Goal: Task Accomplishment & Management: Use online tool/utility

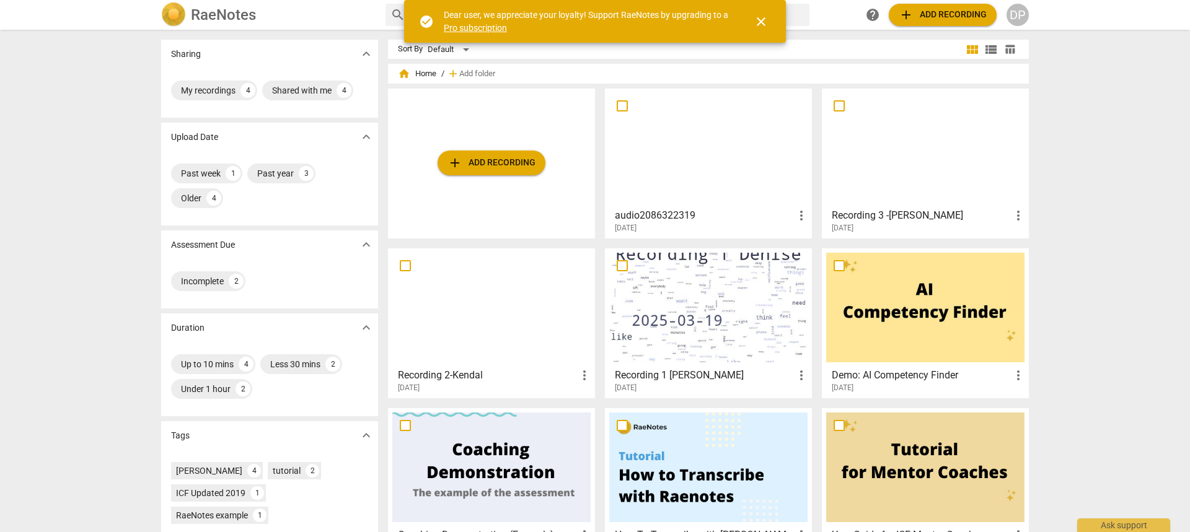
click at [516, 164] on span "add Add recording" at bounding box center [491, 163] width 88 height 15
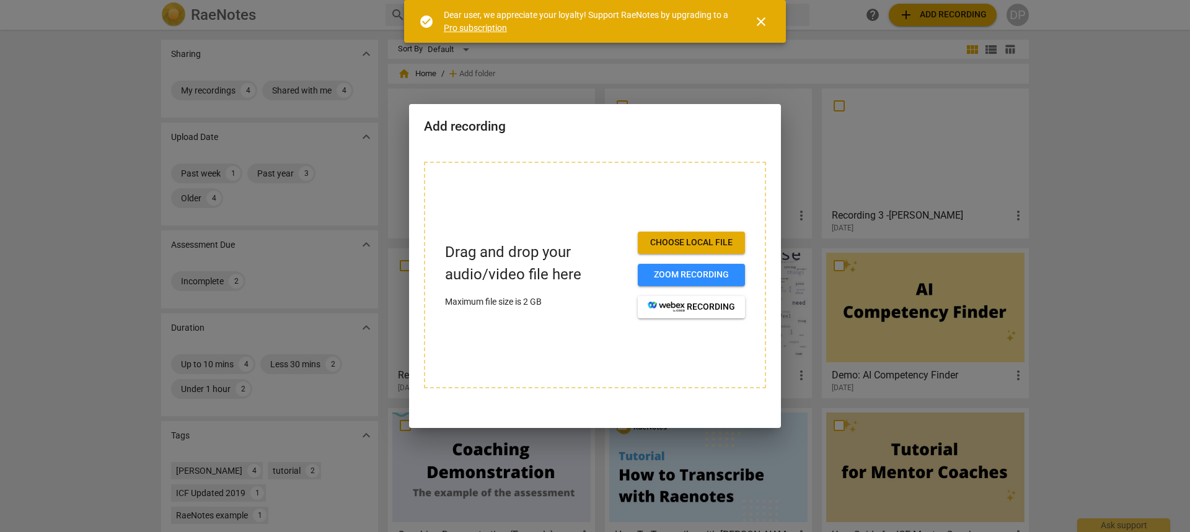
click at [1077, 150] on div at bounding box center [595, 266] width 1190 height 532
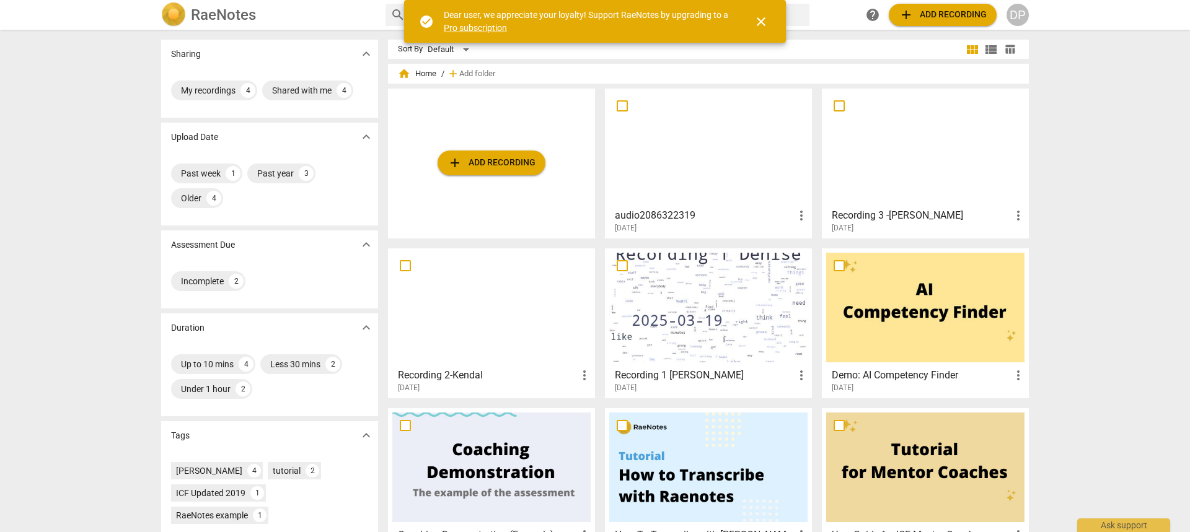
click at [755, 25] on span "close" at bounding box center [760, 21] width 15 height 15
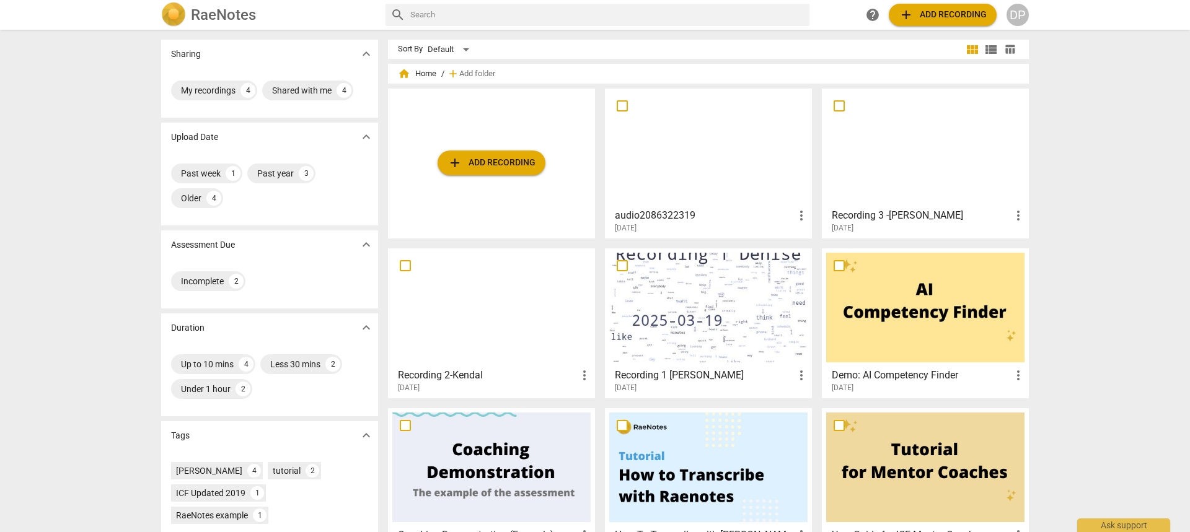
click at [744, 163] on div at bounding box center [708, 148] width 198 height 110
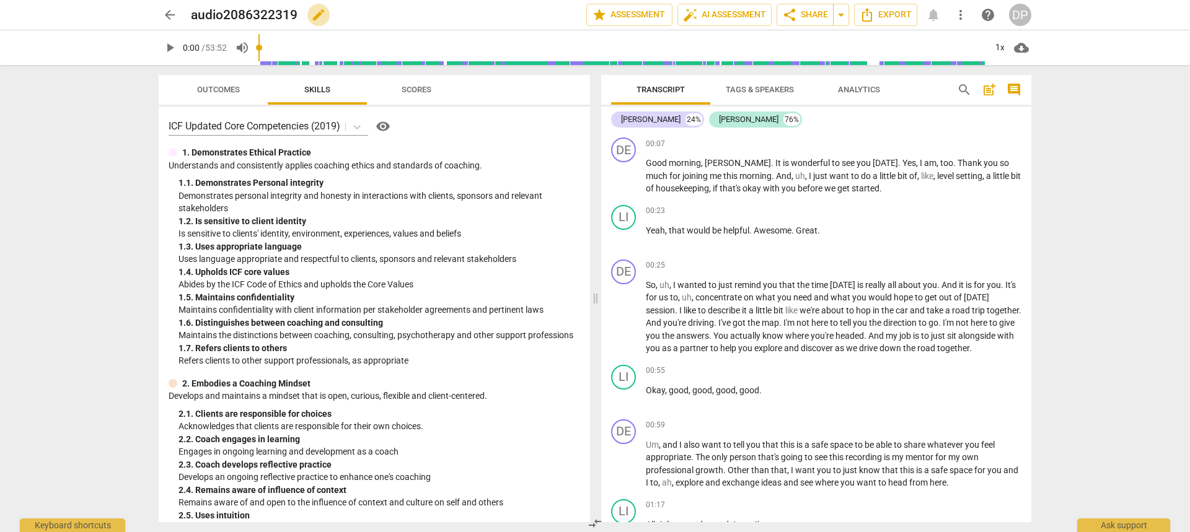
click at [315, 10] on span "edit" at bounding box center [318, 14] width 15 height 15
drag, startPoint x: 315, startPoint y: 10, endPoint x: 177, endPoint y: 19, distance: 138.5
click at [177, 19] on div "arrow_back audio2086322319 done clear star Assessment auto_fix_high AI Assessme…" at bounding box center [595, 15] width 872 height 24
type input "Recording-[PERSON_NAME]"
click at [542, 12] on span "done" at bounding box center [542, 14] width 15 height 15
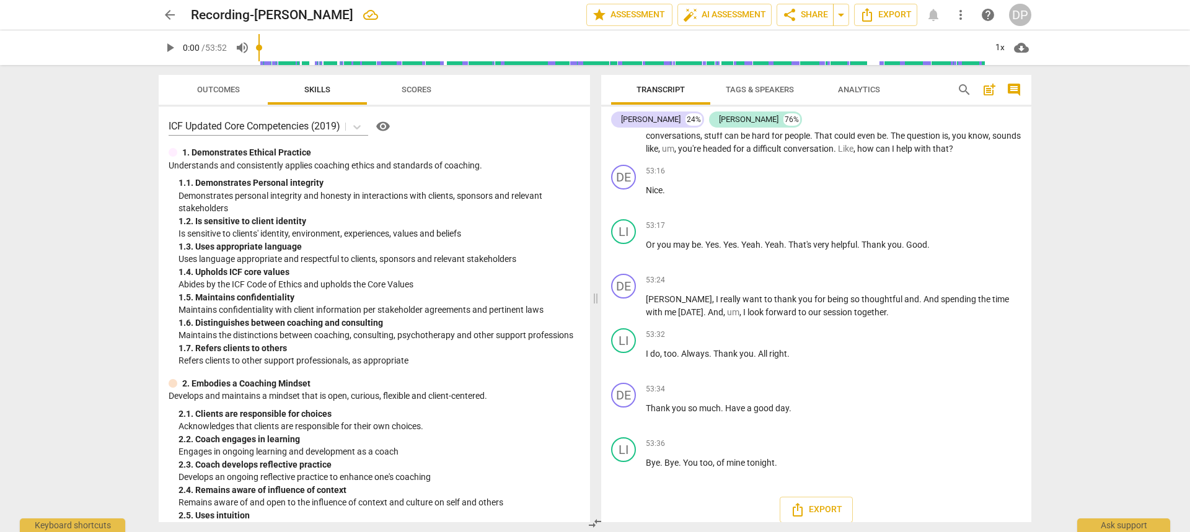
scroll to position [9827, 0]
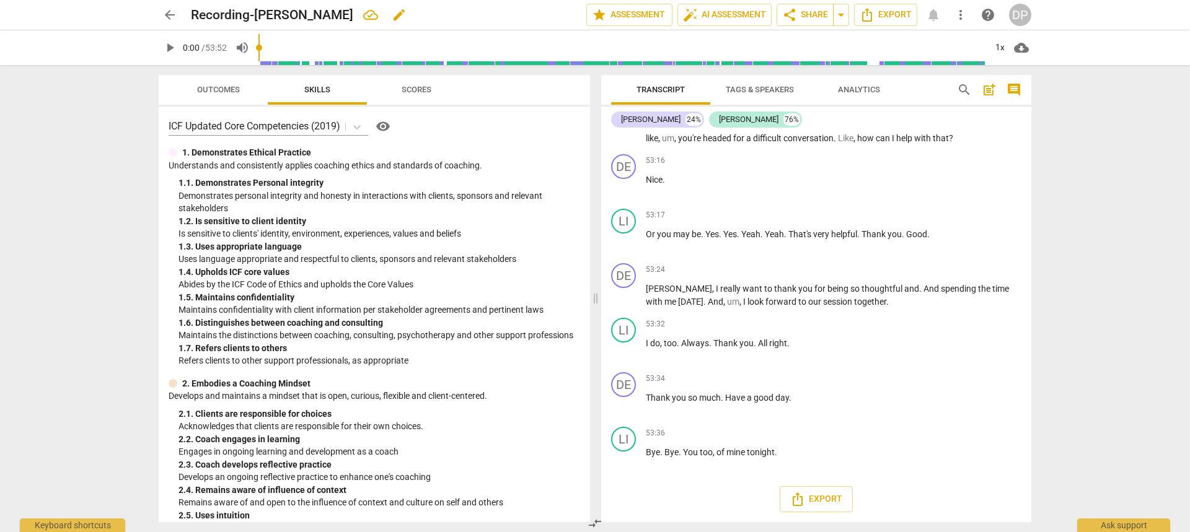
click at [276, 13] on h2 "Recording-[PERSON_NAME]" at bounding box center [272, 14] width 162 height 15
click at [392, 14] on span "edit" at bounding box center [399, 14] width 15 height 15
type input "Recording-[PERSON_NAME]-ONE"
click at [538, 15] on span "done" at bounding box center [542, 14] width 15 height 15
click at [78, 314] on div "arrow_back Recording-[PERSON_NAME]-ONE edit star Assessment auto_fix_high AI As…" at bounding box center [595, 266] width 1190 height 532
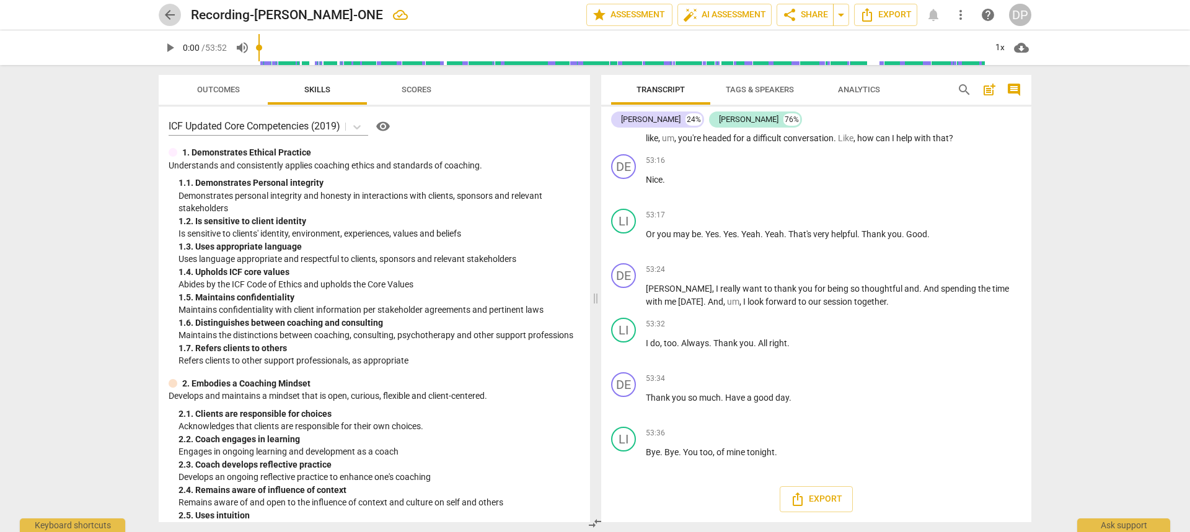
click at [169, 12] on span "arrow_back" at bounding box center [169, 14] width 15 height 15
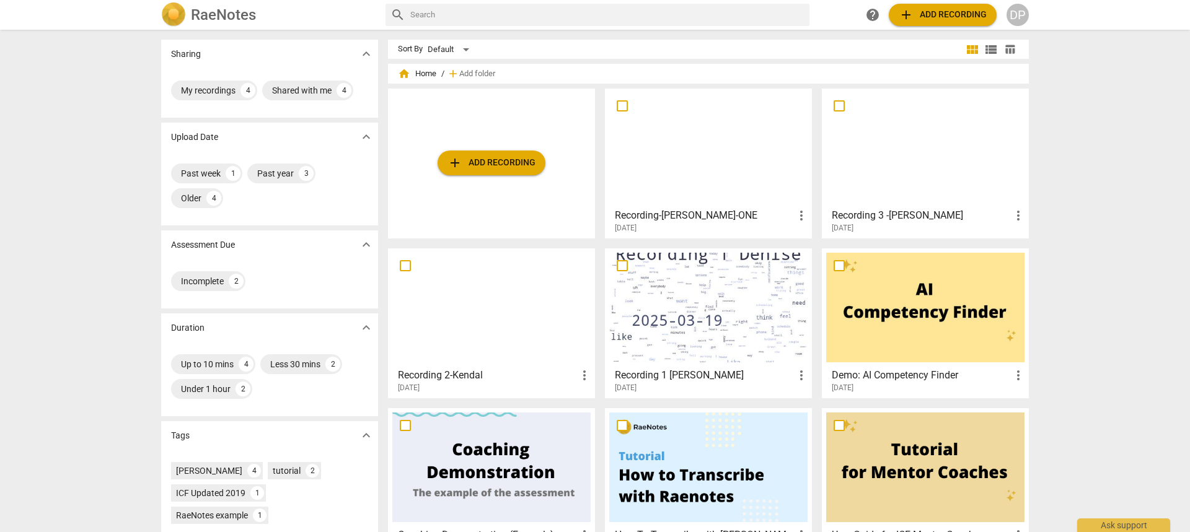
click at [481, 165] on span "add Add recording" at bounding box center [491, 163] width 88 height 15
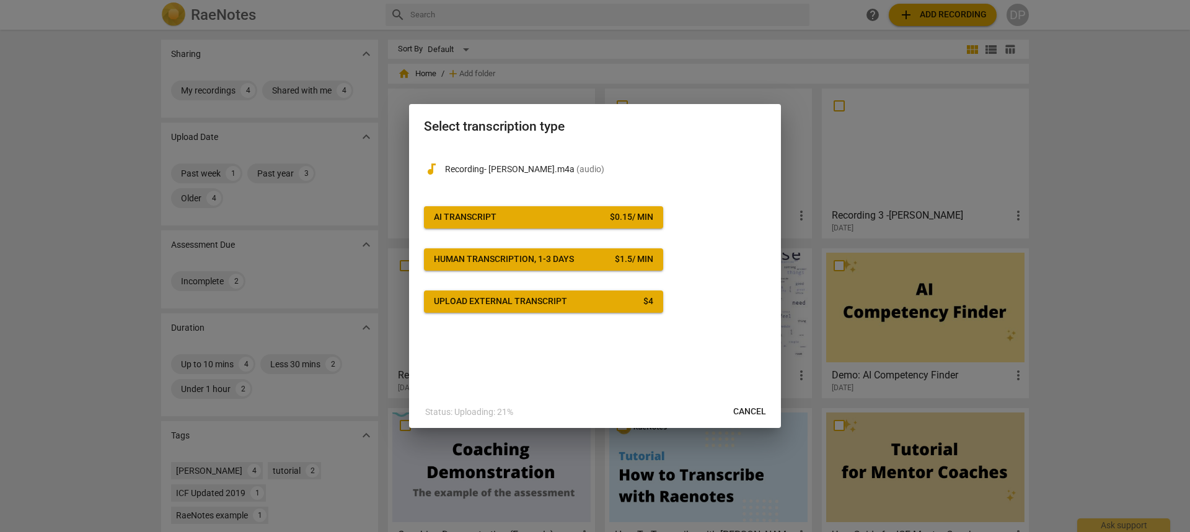
click at [586, 218] on span "AI Transcript $ 0.15 / min" at bounding box center [543, 217] width 219 height 12
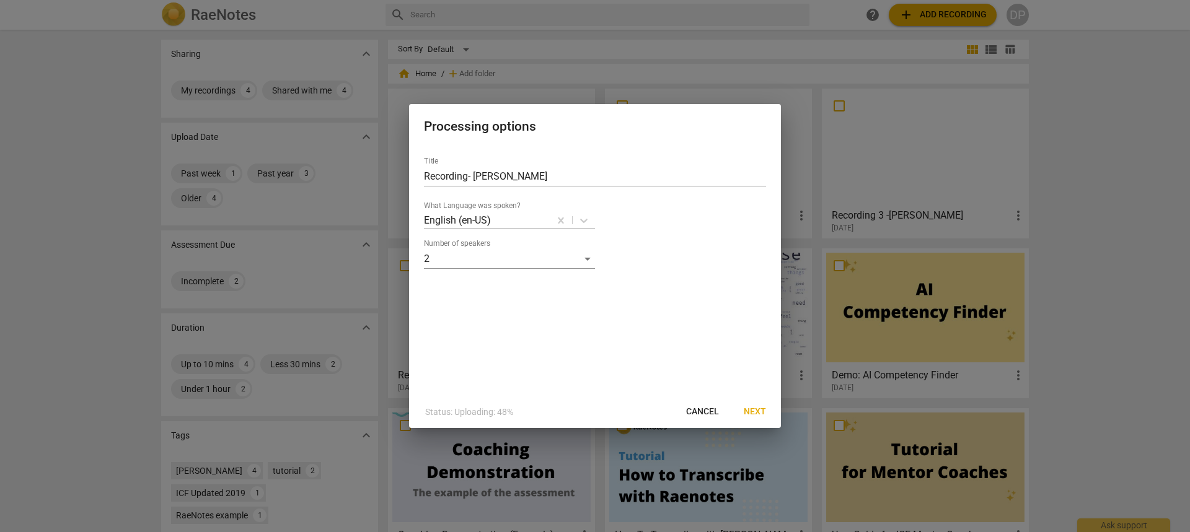
click at [762, 408] on span "Next" at bounding box center [755, 412] width 22 height 12
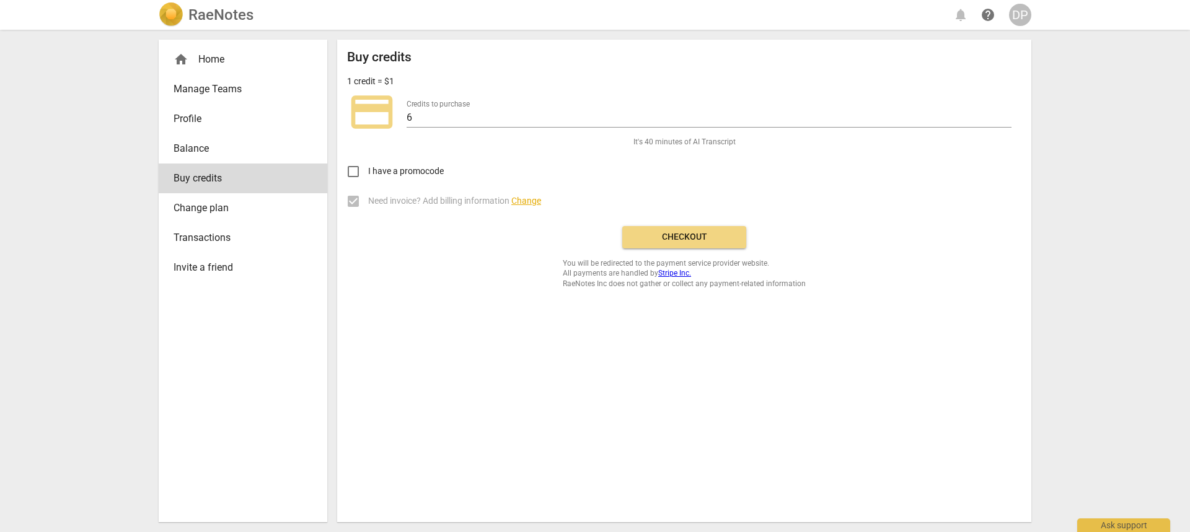
click at [683, 239] on span "Checkout" at bounding box center [684, 237] width 104 height 12
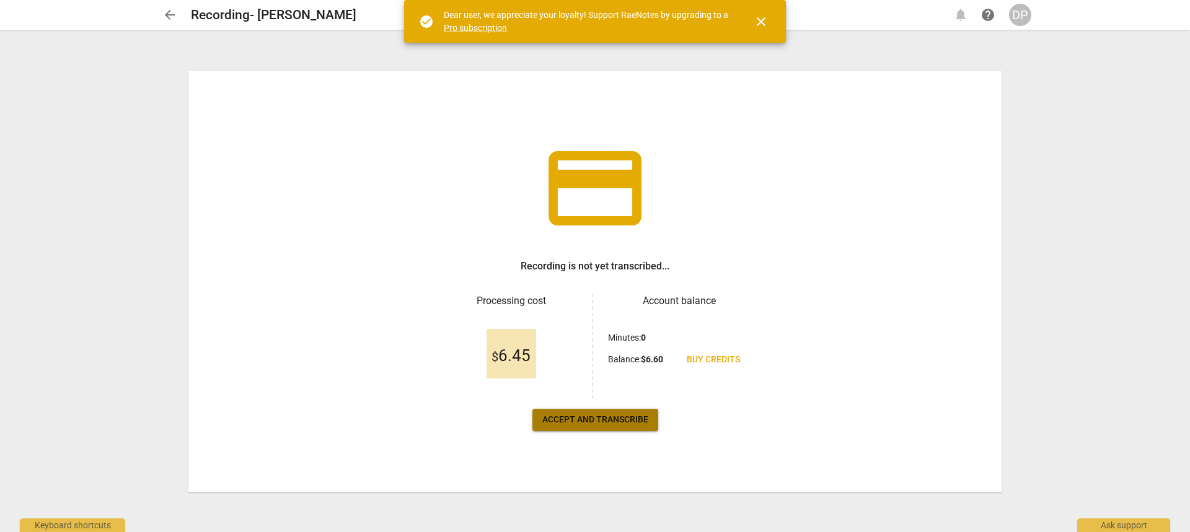
click at [641, 417] on span "Accept and transcribe" at bounding box center [595, 420] width 106 height 12
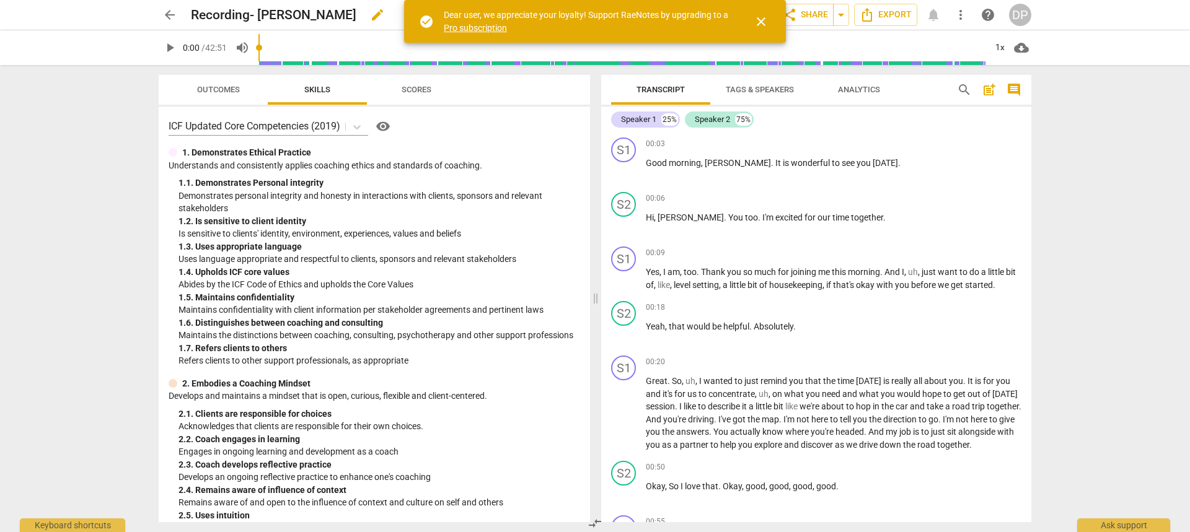
click at [370, 12] on span "edit" at bounding box center [377, 14] width 15 height 15
type input "Recording- Lisa_Two"
click at [757, 19] on span "close" at bounding box center [760, 21] width 15 height 15
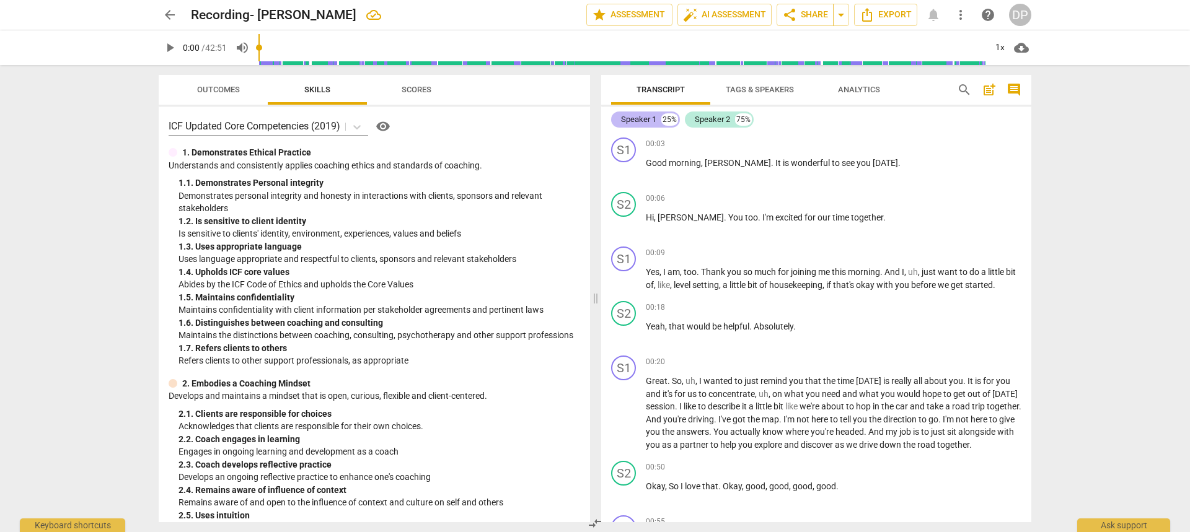
click at [648, 122] on div "Speaker 1" at bounding box center [638, 119] width 35 height 12
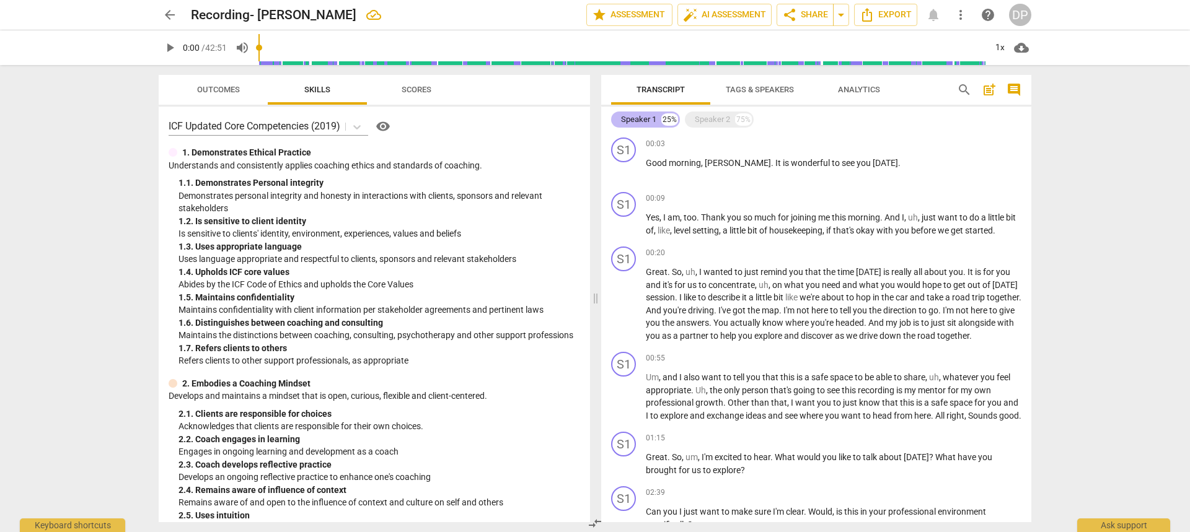
click at [648, 122] on div "Speaker 1" at bounding box center [638, 119] width 35 height 12
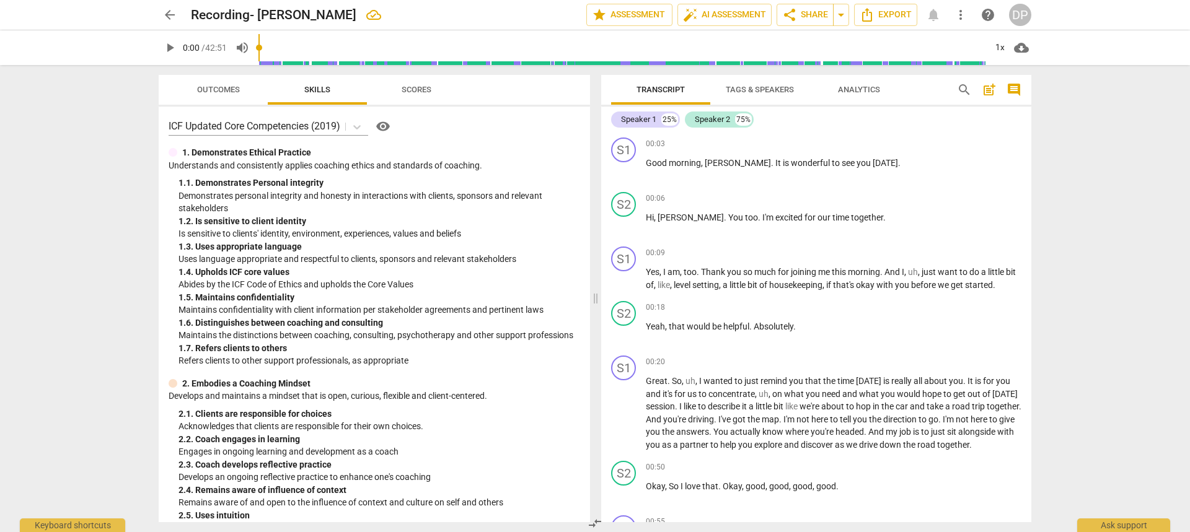
click at [798, 84] on span "Tags & Speakers" at bounding box center [760, 90] width 98 height 17
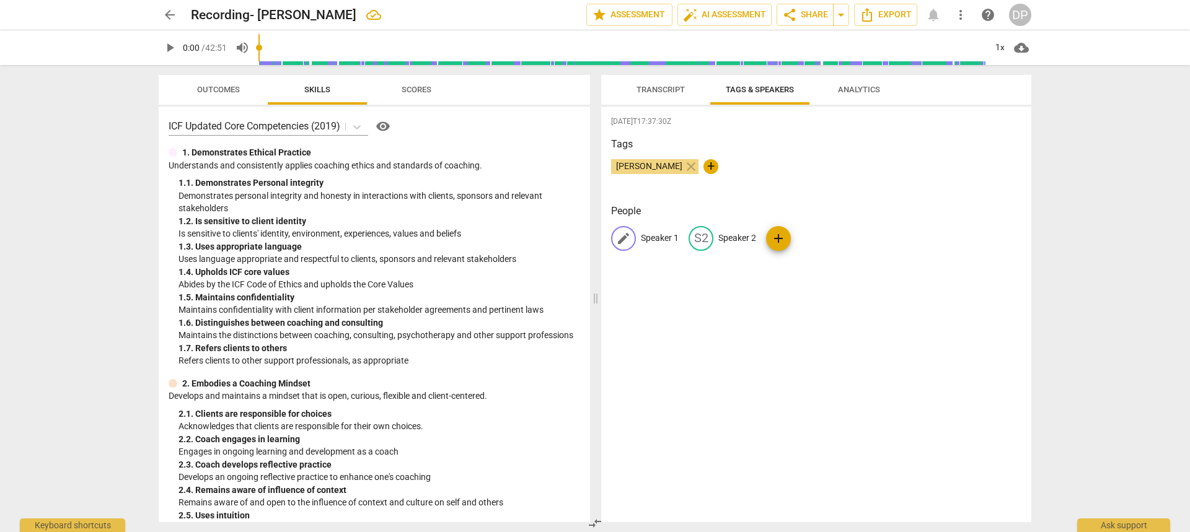
click at [655, 234] on p "Speaker 1" at bounding box center [660, 238] width 38 height 13
type input "[PERSON_NAME]"
click at [815, 233] on p "Speaker 2" at bounding box center [818, 238] width 38 height 13
type input "[PERSON_NAME]"
click at [808, 245] on div "edit Lisa delete" at bounding box center [791, 238] width 148 height 25
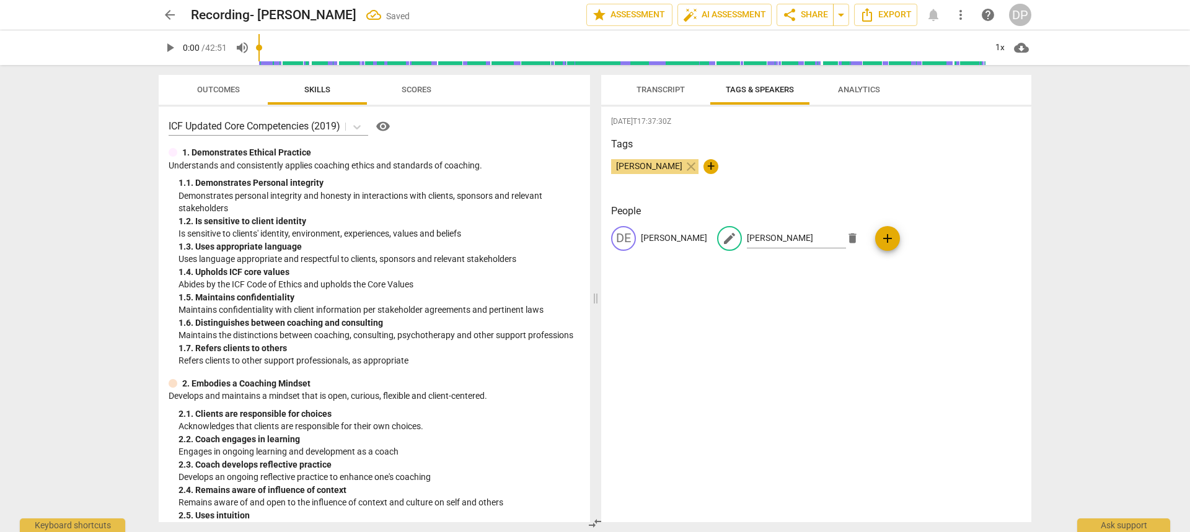
click at [770, 304] on div "2025-09-09T17:37:30Z Tags Deanna Potter close + People DE Deanna edit Lisa dele…" at bounding box center [816, 315] width 430 height 416
click at [665, 85] on span "Transcript" at bounding box center [660, 89] width 48 height 9
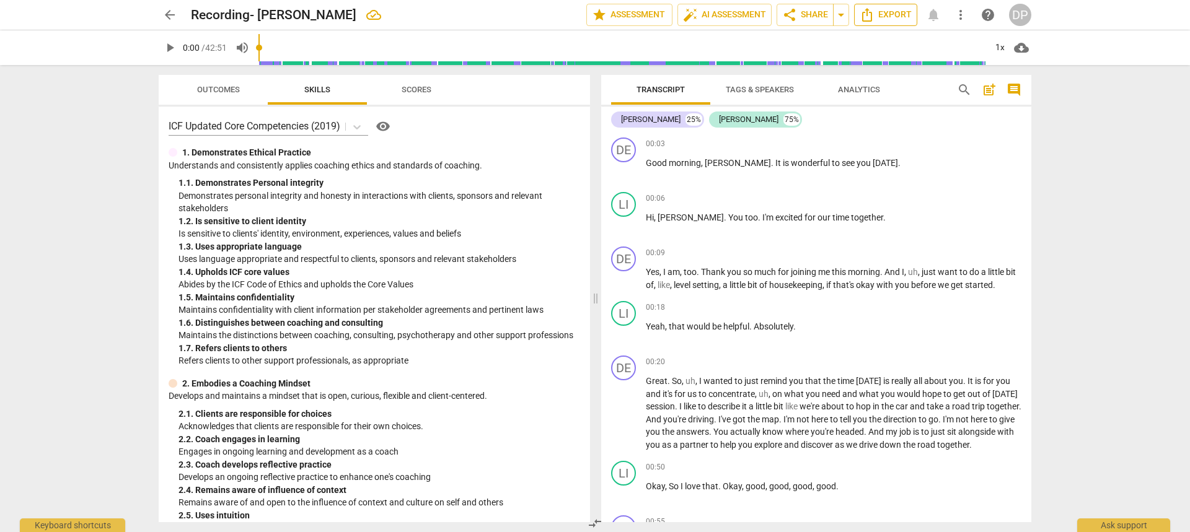
click at [896, 10] on span "Export" at bounding box center [885, 14] width 52 height 15
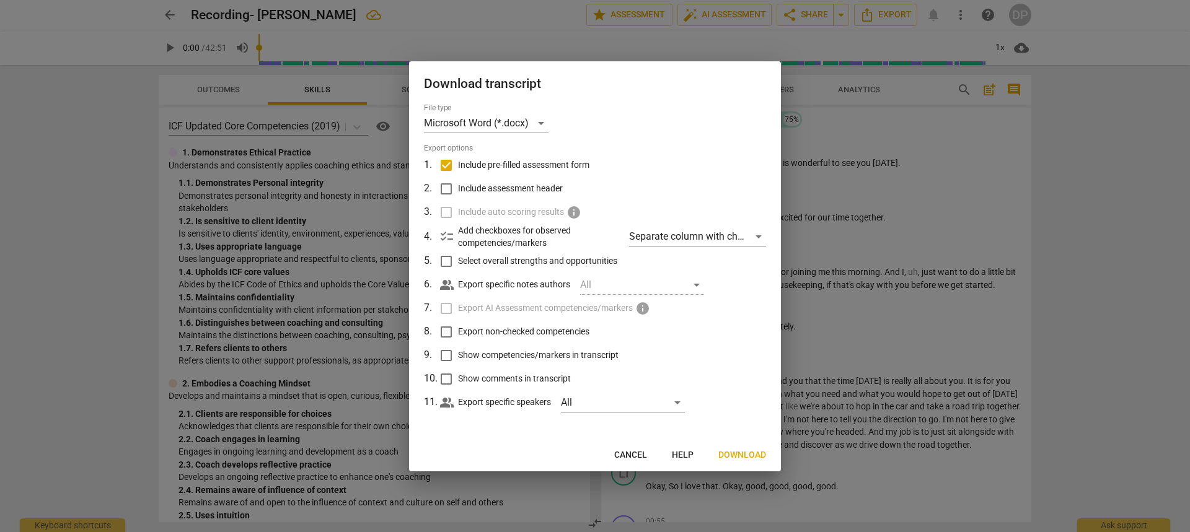
click at [745, 447] on button "Download" at bounding box center [742, 455] width 68 height 22
